Goal: Check status: Check status

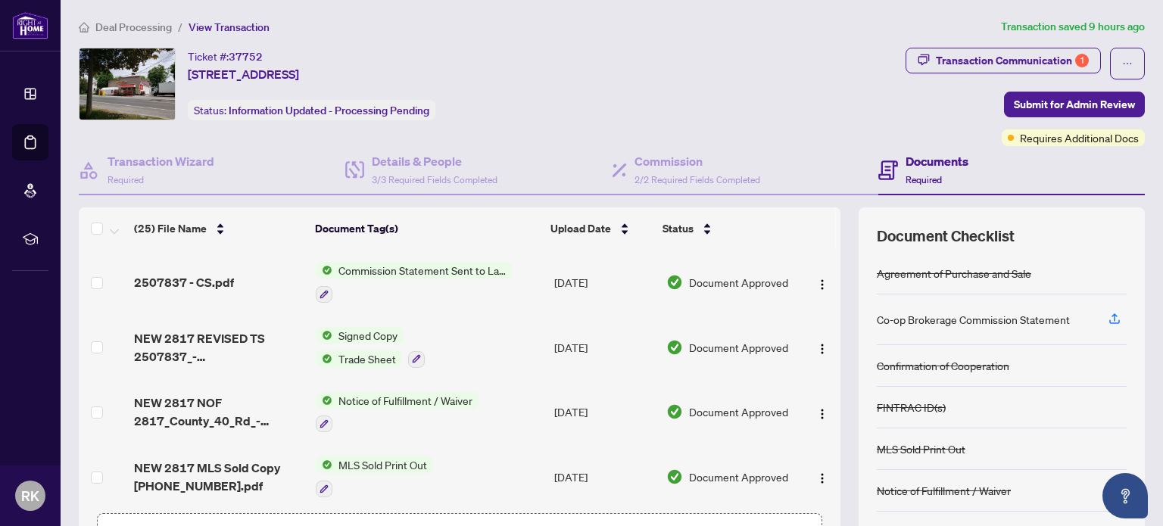
click at [371, 270] on span "Commission Statement Sent to Lawyer" at bounding box center [421, 270] width 179 height 17
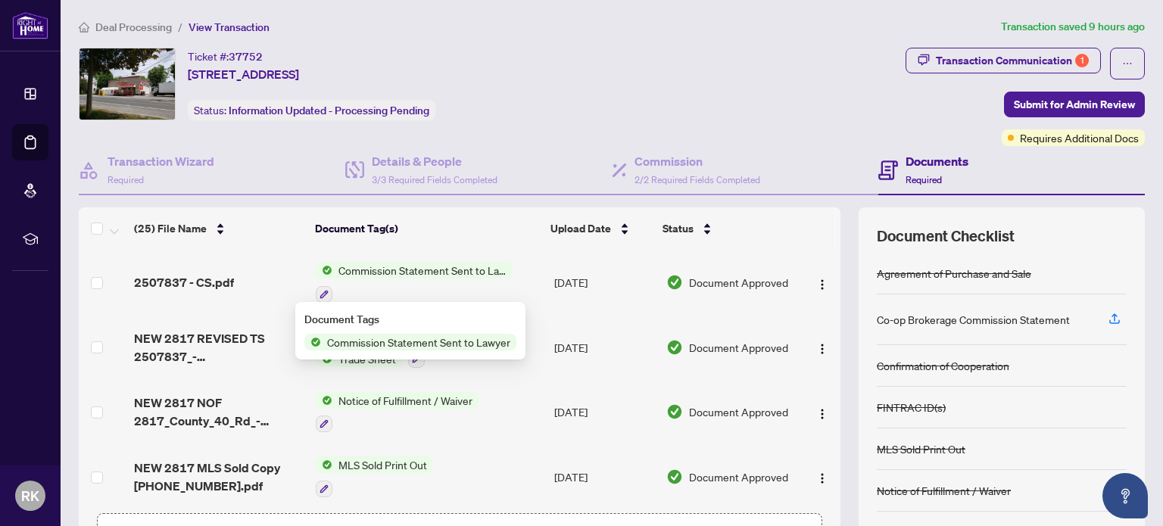
click at [736, 275] on span "Document Approved" at bounding box center [738, 282] width 99 height 17
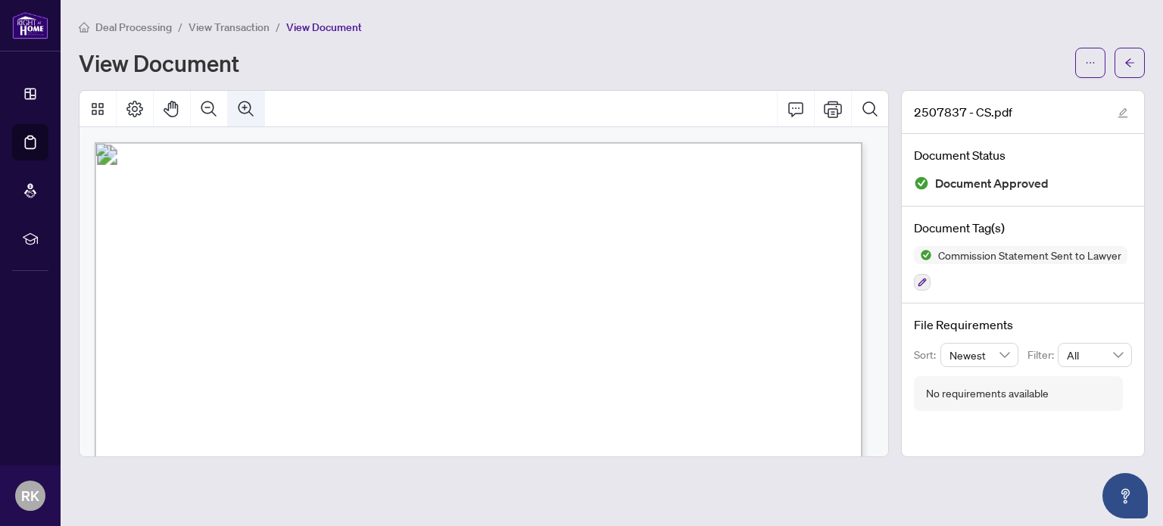
click at [241, 103] on icon "Zoom In" at bounding box center [246, 109] width 18 height 18
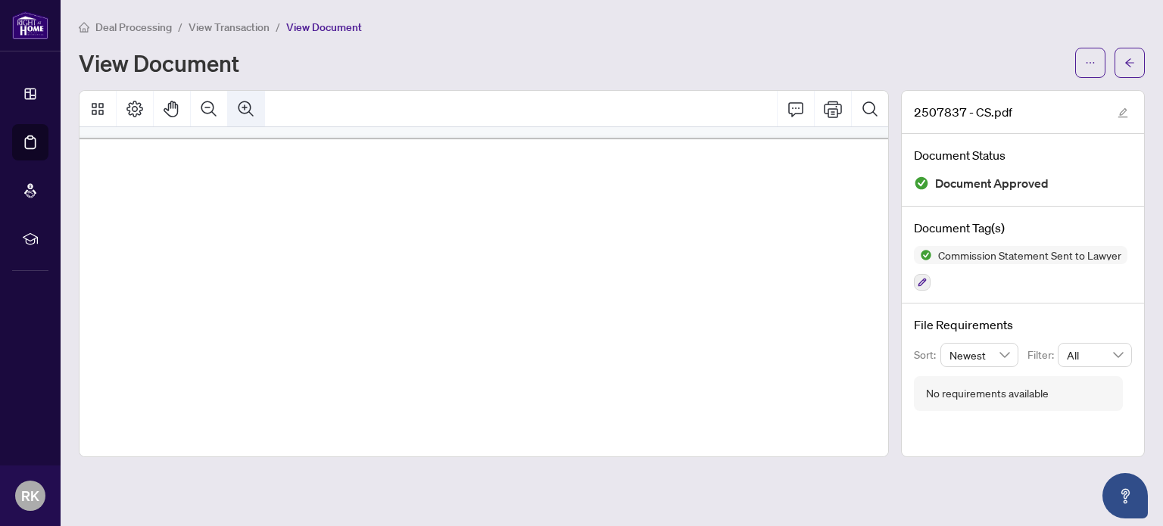
click at [241, 103] on icon "Zoom In" at bounding box center [246, 109] width 18 height 18
click at [1124, 59] on icon "arrow-left" at bounding box center [1129, 63] width 11 height 11
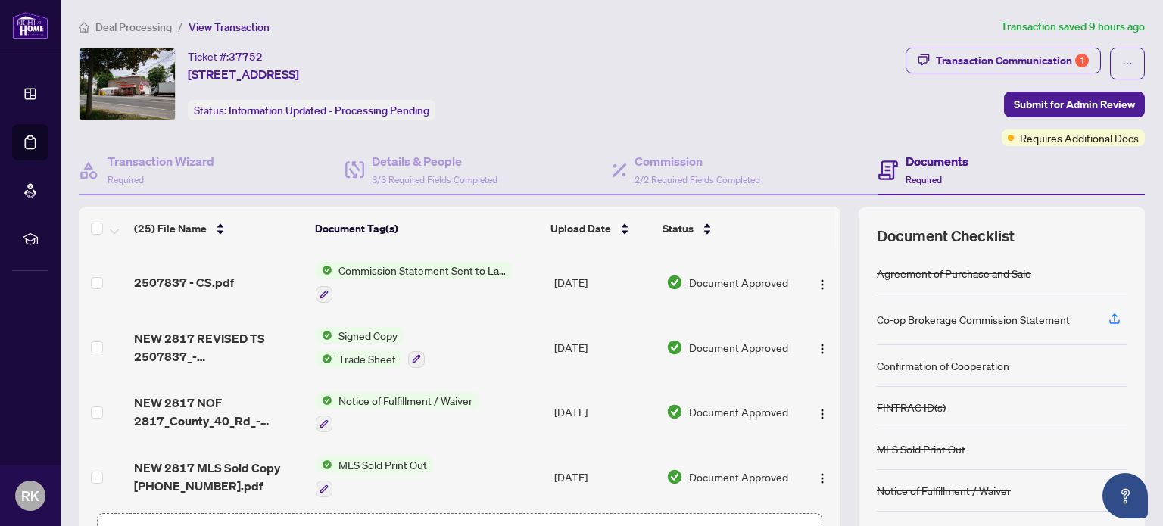
click at [740, 279] on span "Document Approved" at bounding box center [738, 282] width 99 height 17
